Goal: Transaction & Acquisition: Purchase product/service

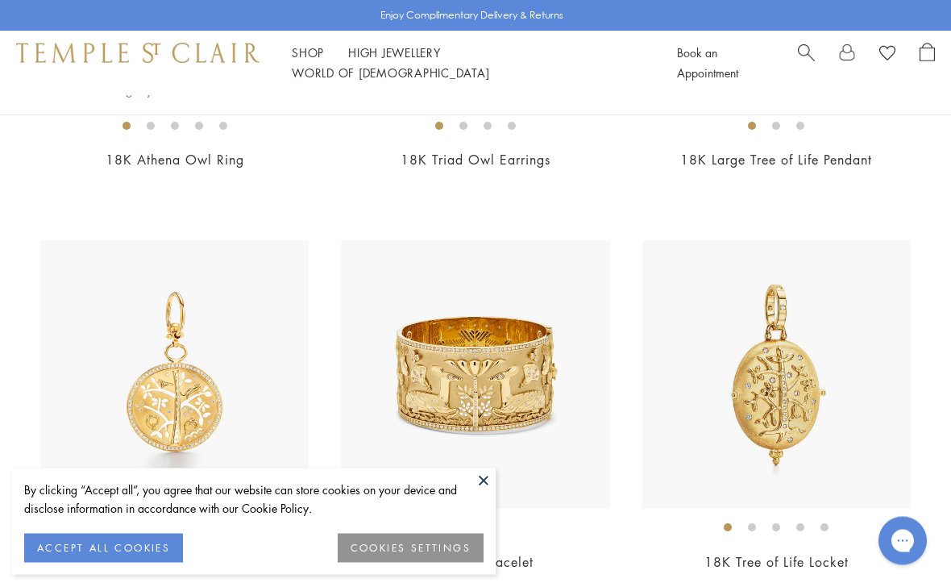
scroll to position [1474, 0]
click at [481, 492] on button at bounding box center [483, 480] width 24 height 24
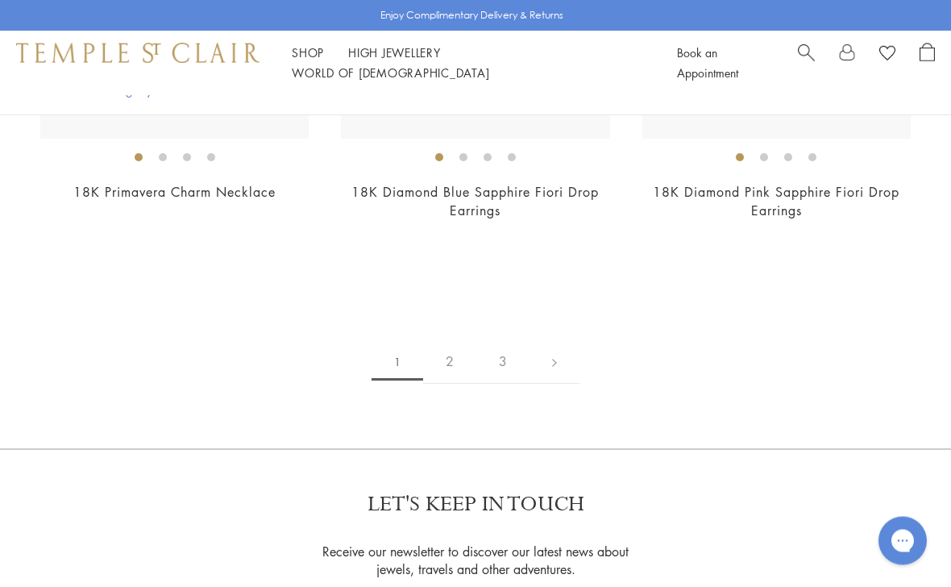
scroll to position [8686, 0]
click at [450, 364] on link "2" at bounding box center [449, 361] width 53 height 44
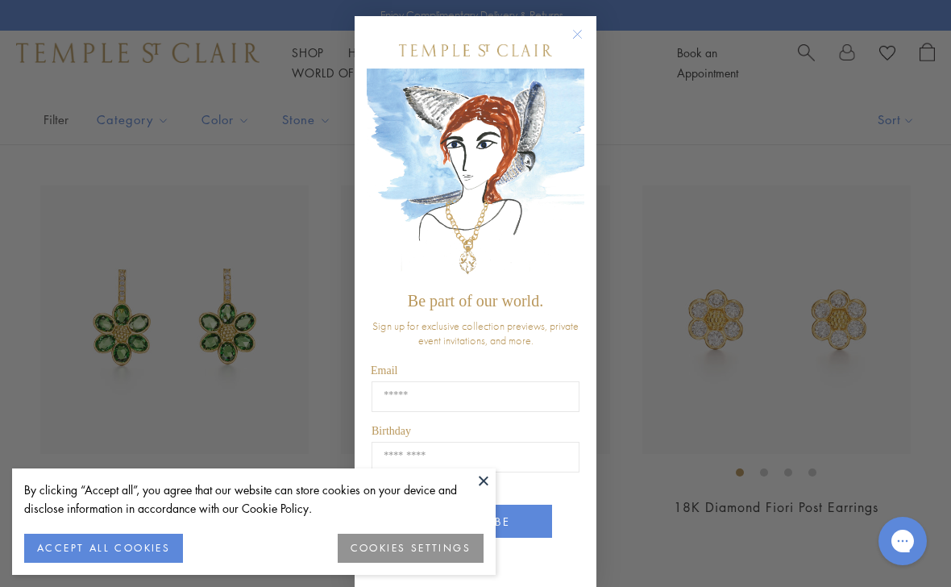
scroll to position [325, 0]
click at [581, 40] on circle "Close dialog" at bounding box center [577, 34] width 19 height 19
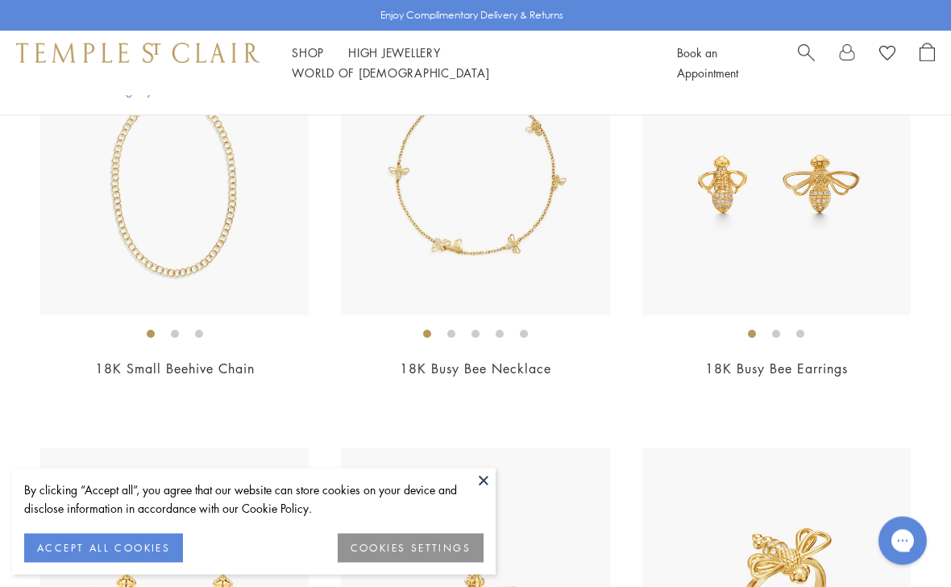
scroll to position [1666, 0]
click at [572, 480] on img at bounding box center [475, 582] width 268 height 268
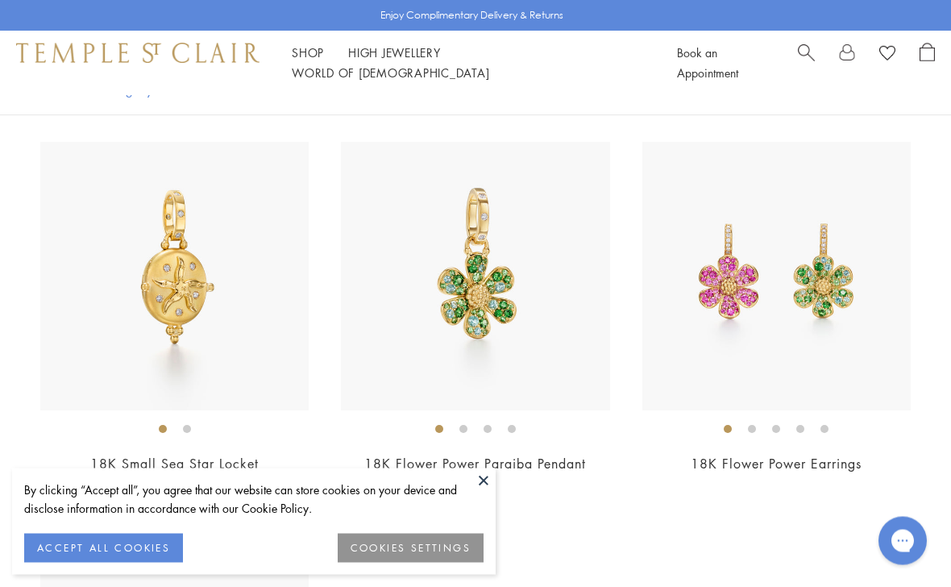
scroll to position [6791, 0]
click at [487, 492] on button at bounding box center [483, 480] width 24 height 24
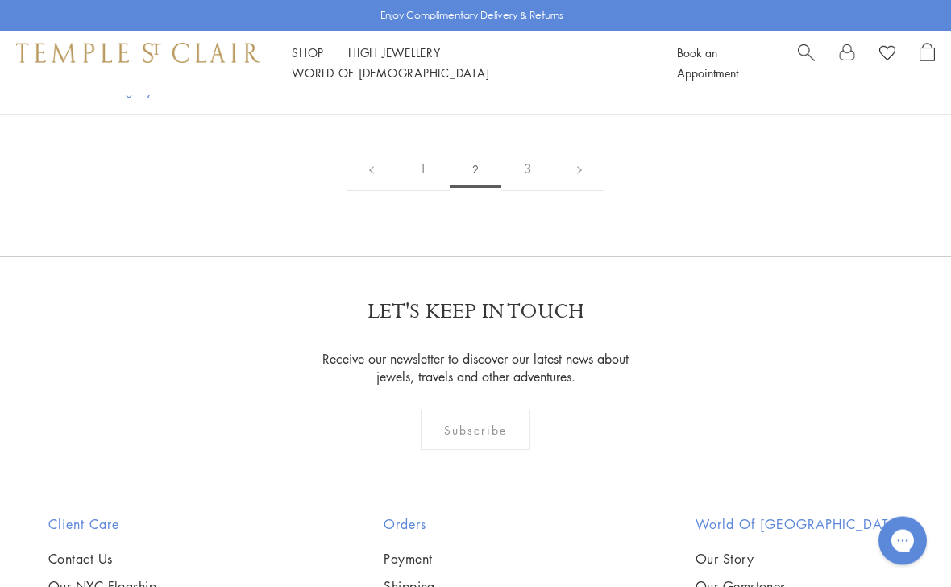
scroll to position [7637, 0]
click at [528, 161] on link "3" at bounding box center [527, 169] width 53 height 44
